Goal: Information Seeking & Learning: Learn about a topic

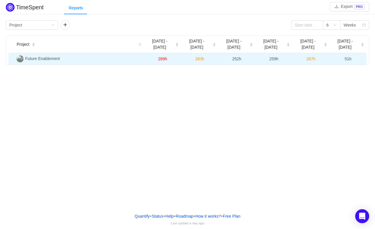
click at [35, 56] on span "Future Enablement" at bounding box center [42, 58] width 35 height 5
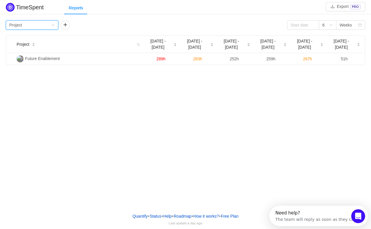
click at [34, 27] on div "Group by Project" at bounding box center [30, 25] width 42 height 9
click at [34, 62] on li "Epic" at bounding box center [32, 64] width 52 height 9
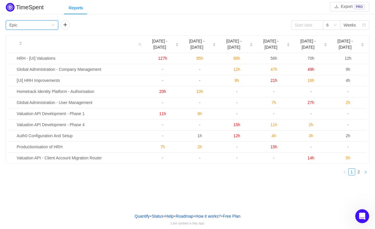
click at [366, 168] on link at bounding box center [365, 171] width 7 height 7
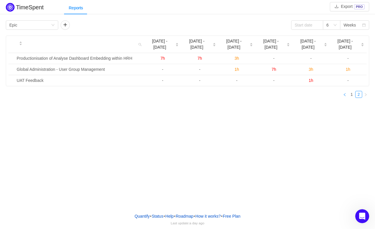
click at [345, 93] on icon "icon: left" at bounding box center [344, 94] width 3 height 3
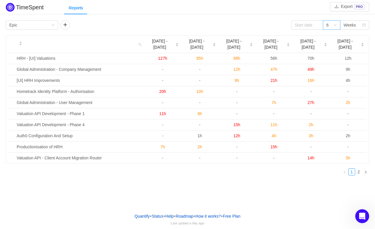
click at [333, 24] on div "6" at bounding box center [330, 25] width 7 height 9
click at [291, 16] on div "TimeSpent Export PRO Reports Group by Epic 6 Weeks Sep [DATE] - [DATE] - [DATE]…" at bounding box center [187, 90] width 375 height 179
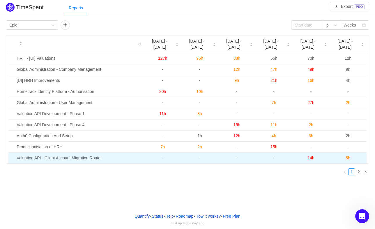
click at [26, 153] on td "Valuation API - Client Account Migration Router" at bounding box center [79, 158] width 130 height 11
click at [49, 153] on td "Valuation API - Client Account Migration Router" at bounding box center [79, 158] width 130 height 11
click at [94, 153] on td "Valuation API - Client Account Migration Router" at bounding box center [79, 158] width 130 height 11
click at [309, 156] on span "14h" at bounding box center [311, 158] width 7 height 5
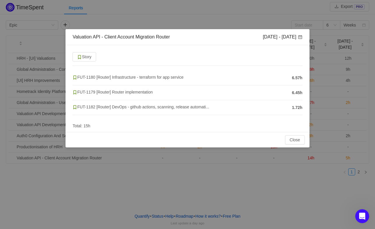
click at [298, 106] on span "1.72h" at bounding box center [297, 108] width 10 height 6
click at [125, 107] on span "FUT-1182 [Router] DevOps - github actions, scanning, release automati..." at bounding box center [141, 107] width 137 height 5
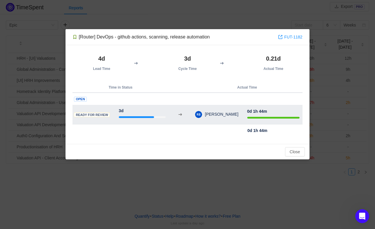
click at [130, 112] on div "3d" at bounding box center [142, 114] width 47 height 12
click at [136, 122] on td "3d" at bounding box center [142, 115] width 53 height 20
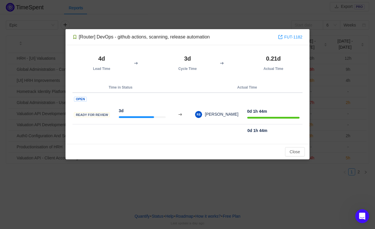
click at [167, 164] on div "[Router] DevOps - github actions, scanning, release automation FUT-1182 4d Lead…" at bounding box center [187, 114] width 375 height 229
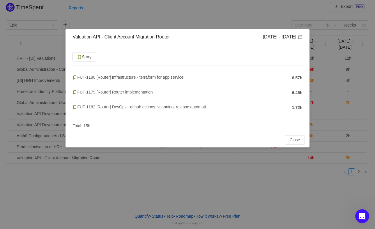
click at [167, 164] on div "Valuation API - Client Account Migration Router [DATE] - [DATE] Story FUT-1180 …" at bounding box center [187, 114] width 375 height 229
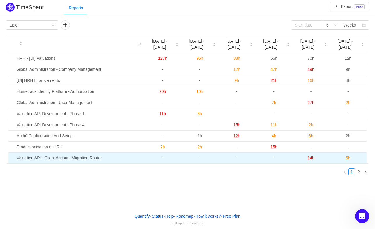
click at [350, 156] on span "5h" at bounding box center [348, 158] width 5 height 5
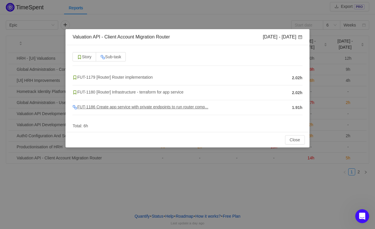
click at [122, 107] on span "FUT-1186 Create app service with private endpoints to run router comp..." at bounding box center [141, 107] width 136 height 5
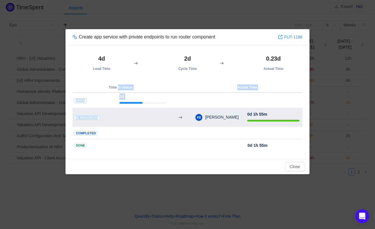
drag, startPoint x: 118, startPoint y: 90, endPoint x: 125, endPoint y: 108, distance: 19.5
click at [125, 108] on table "Time in Status Actual Time Open 2d In Progress 0d [PERSON_NAME] 0d 1h 55m Compl…" at bounding box center [188, 116] width 230 height 69
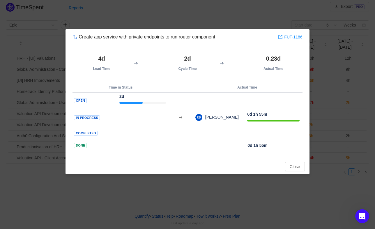
click at [165, 80] on div "4d Lead Time 2d Cycle Time 0.23d Actual Time Time in Status Actual Time Open 2d…" at bounding box center [188, 102] width 244 height 114
click at [301, 164] on button "Close" at bounding box center [295, 166] width 20 height 9
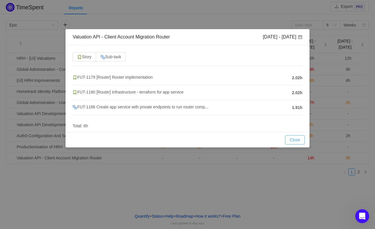
click at [301, 140] on button "Close" at bounding box center [295, 139] width 20 height 9
